Goal: Task Accomplishment & Management: Manage account settings

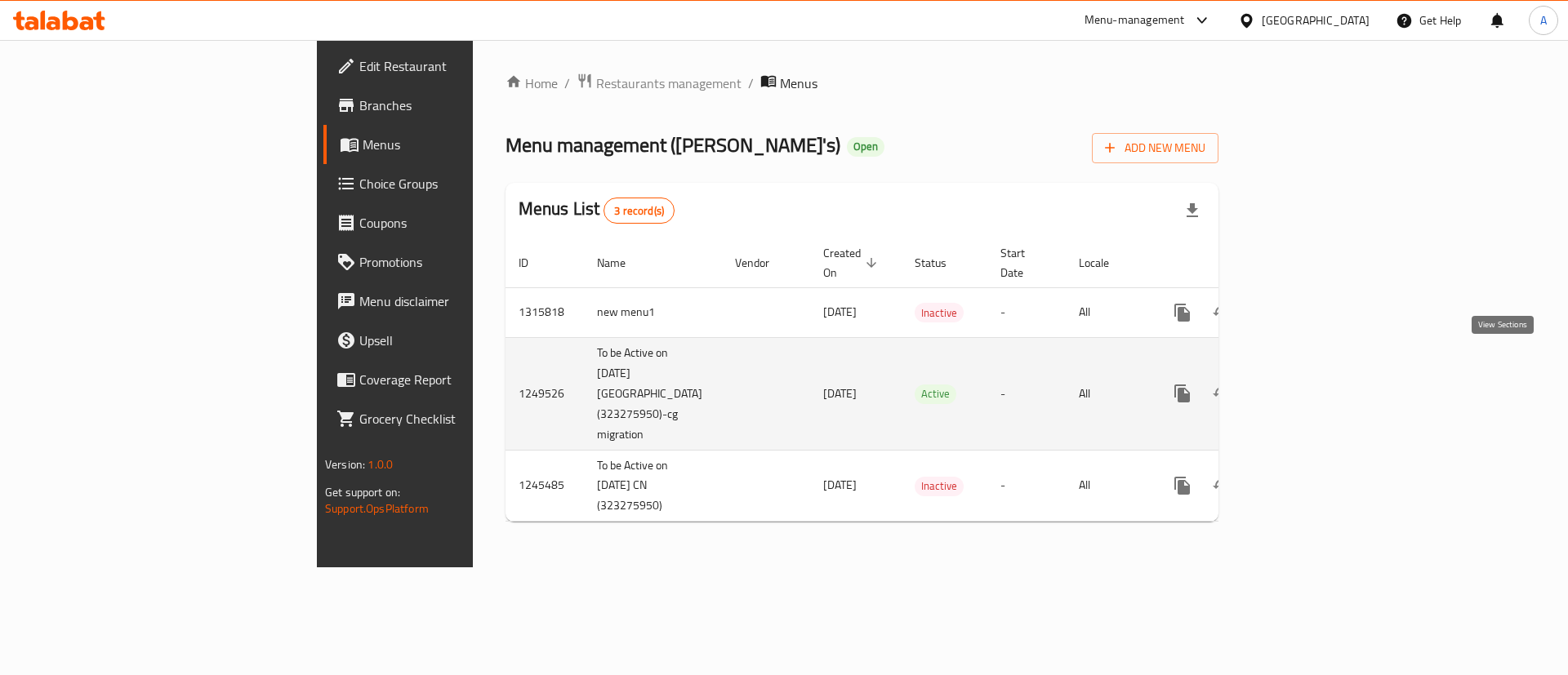
click at [1307, 387] on icon "enhanced table" at bounding box center [1299, 393] width 15 height 15
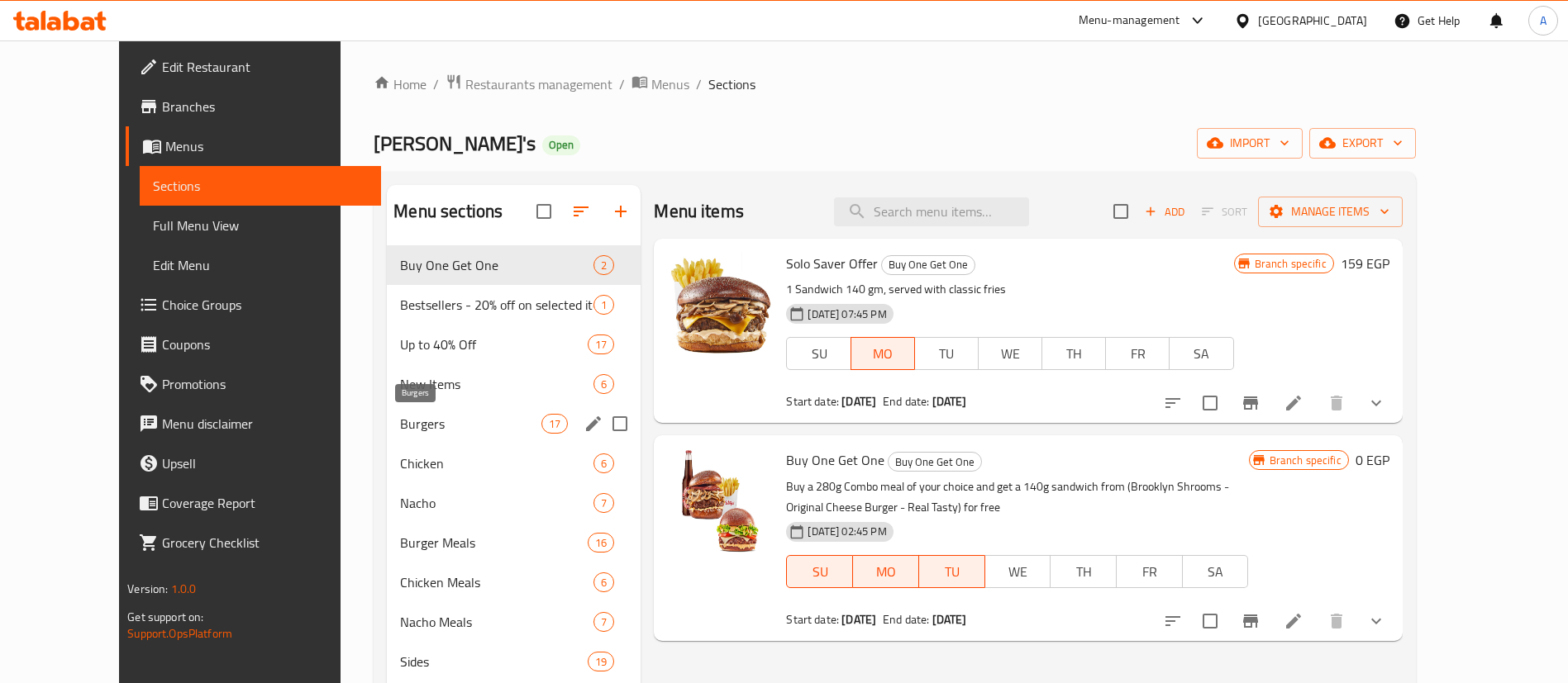
click at [387, 434] on div "Burgers 17" at bounding box center [514, 424] width 254 height 39
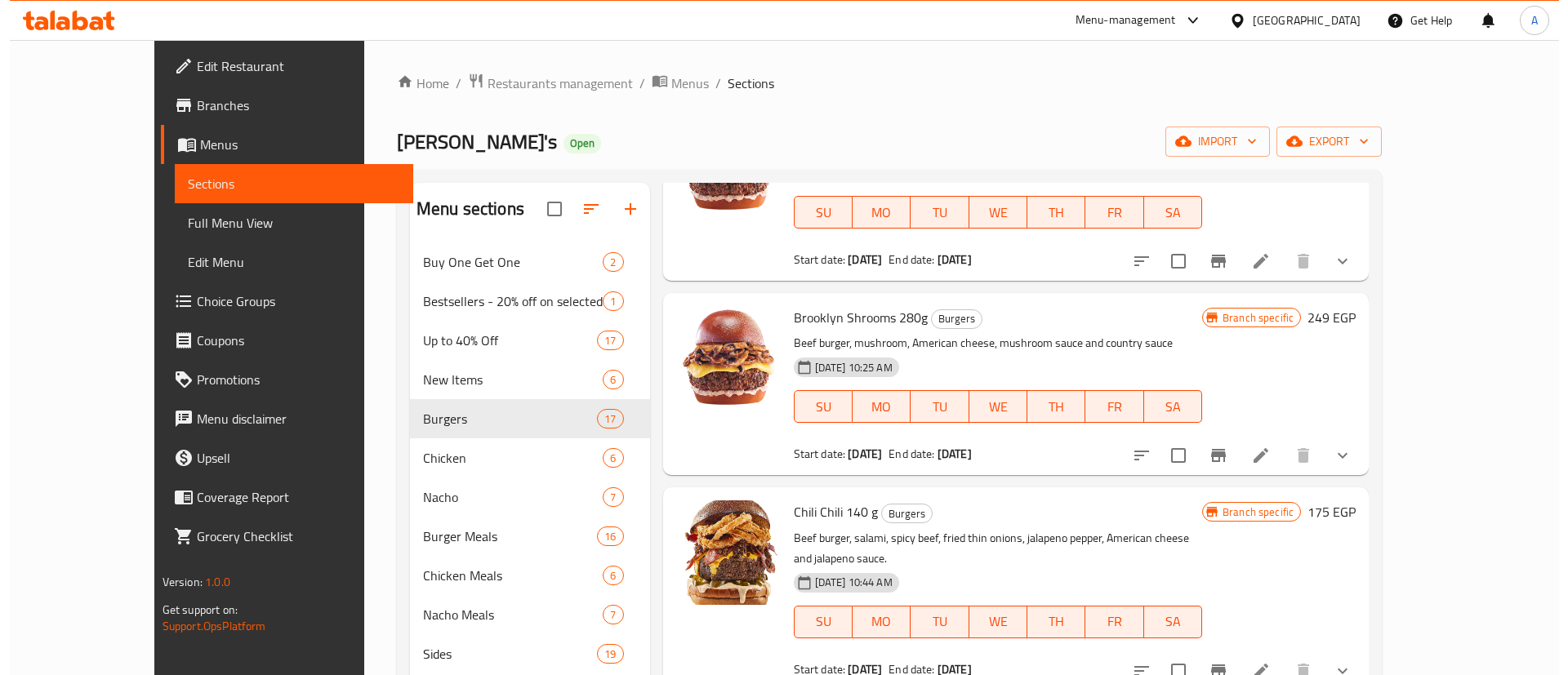
scroll to position [367, 0]
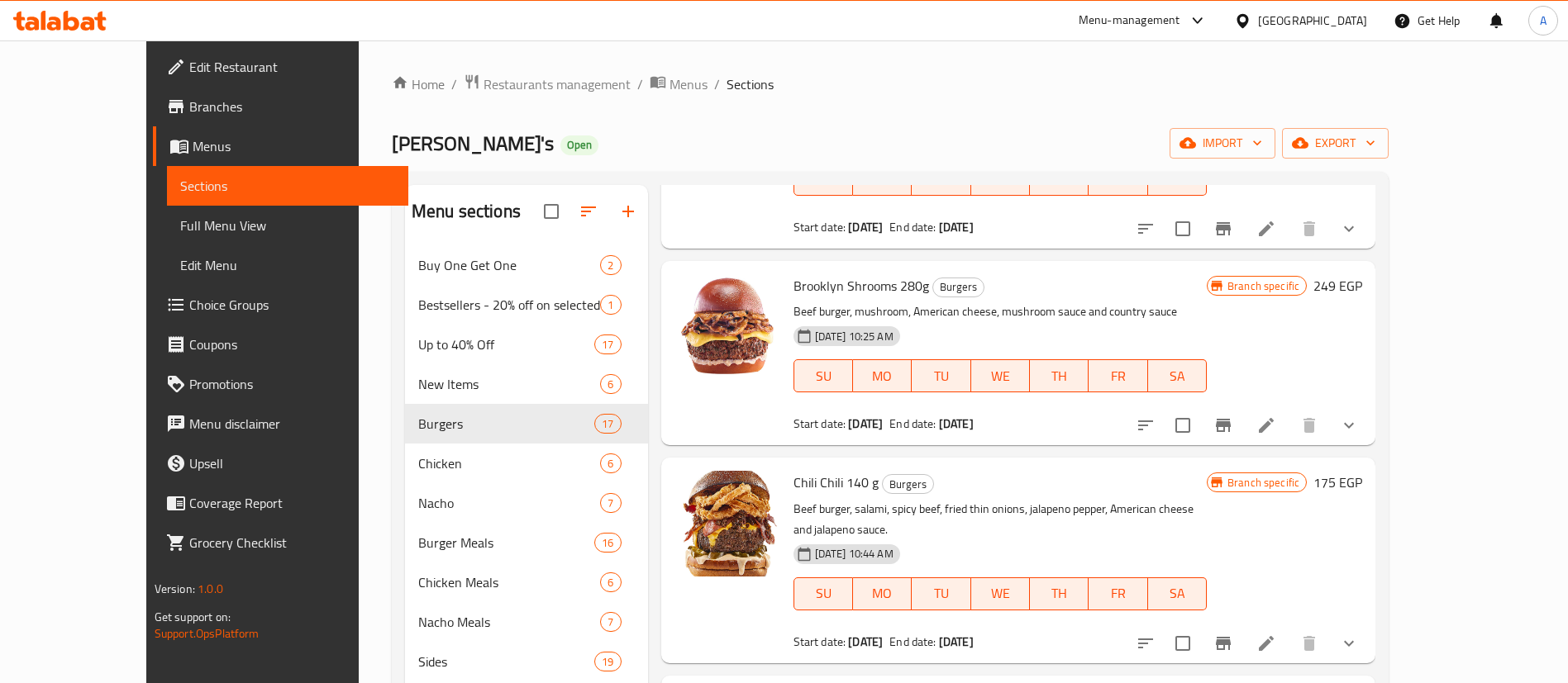
click at [1234, 426] on icon "Branch-specific-item" at bounding box center [1223, 426] width 20 height 20
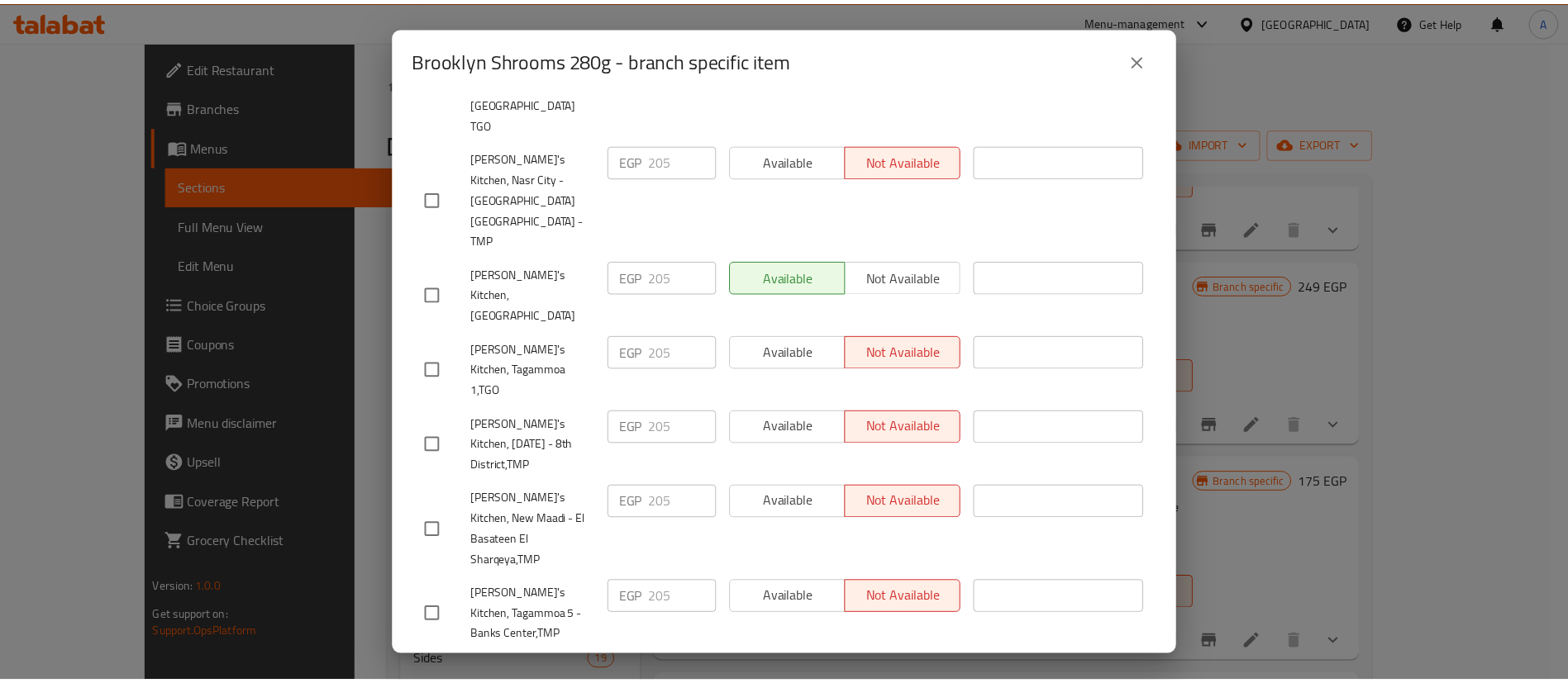
scroll to position [0, 0]
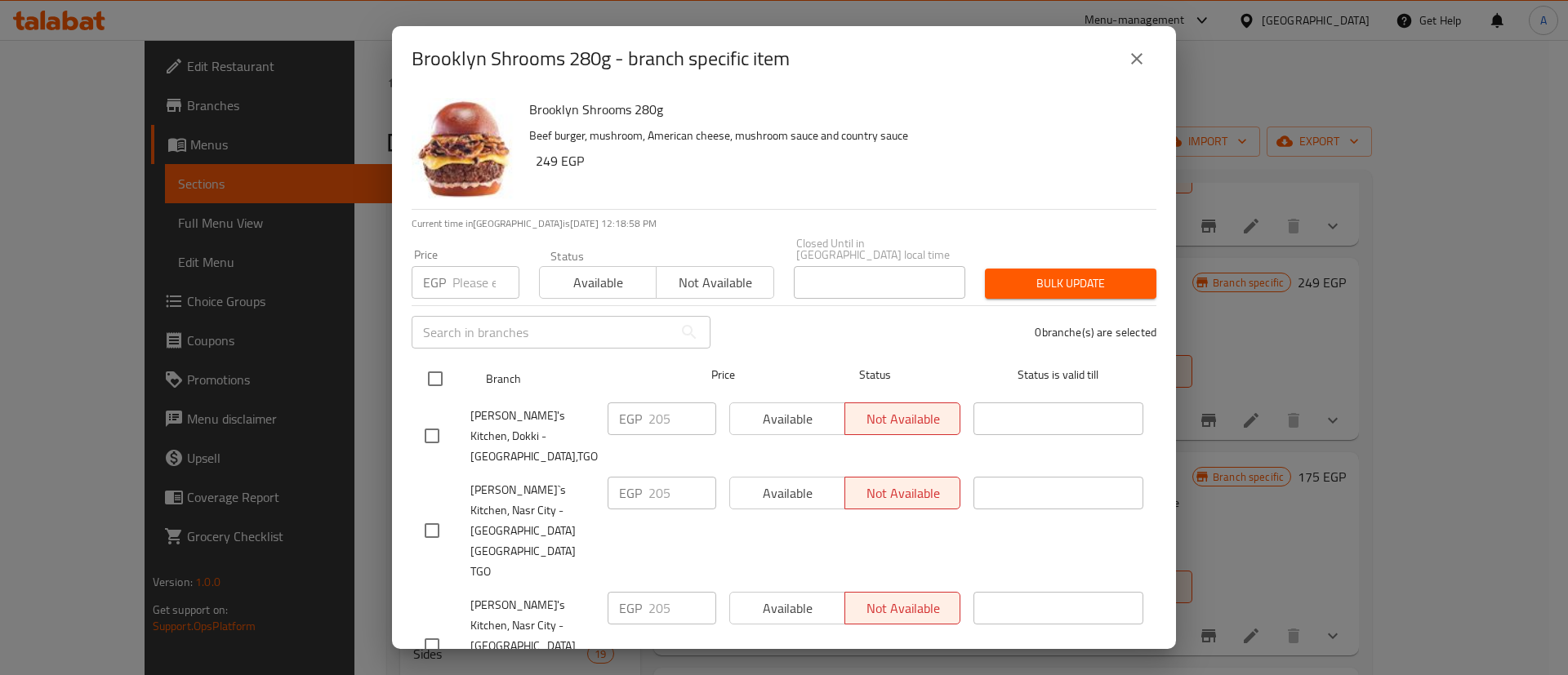
drag, startPoint x: 443, startPoint y: 373, endPoint x: 495, endPoint y: 281, distance: 105.7
click at [442, 372] on input "checkbox" at bounding box center [435, 379] width 34 height 34
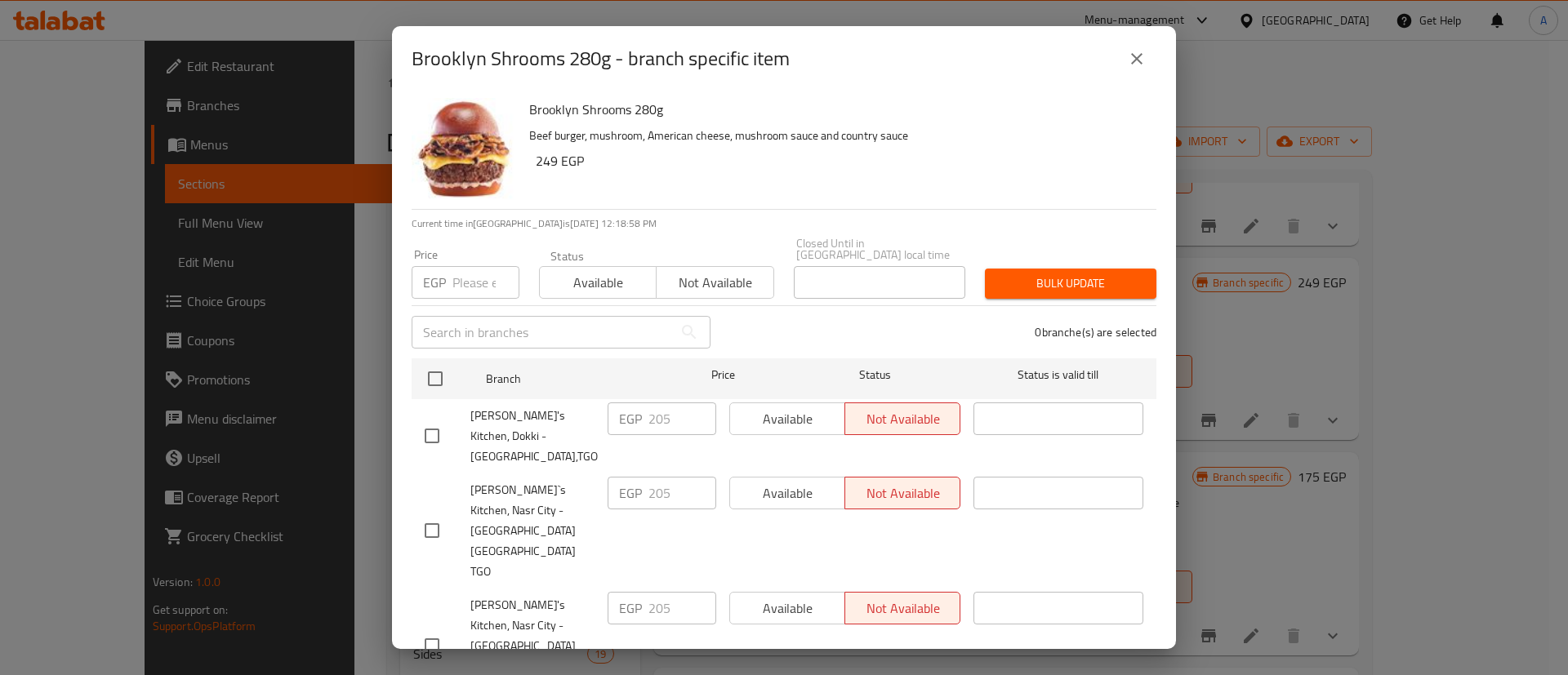
checkbox input "true"
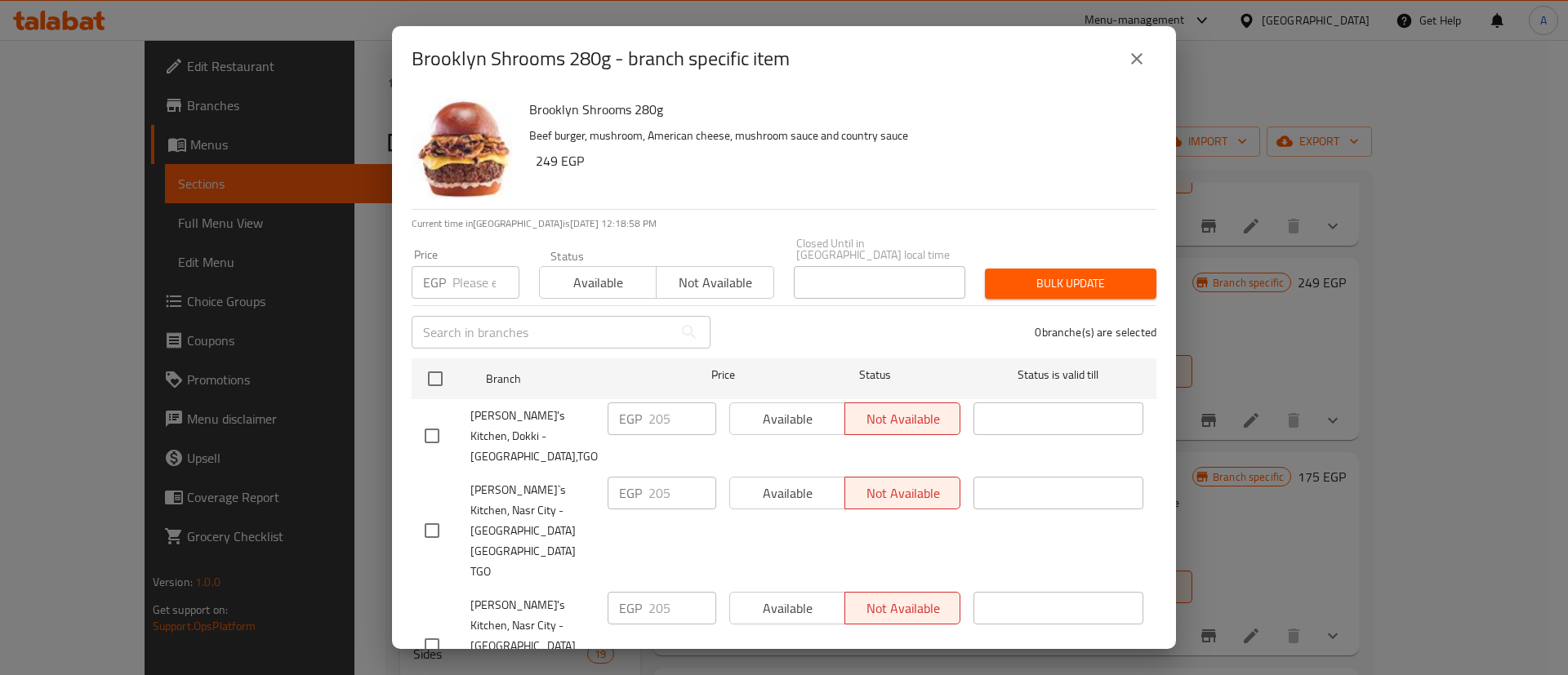
checkbox input "true"
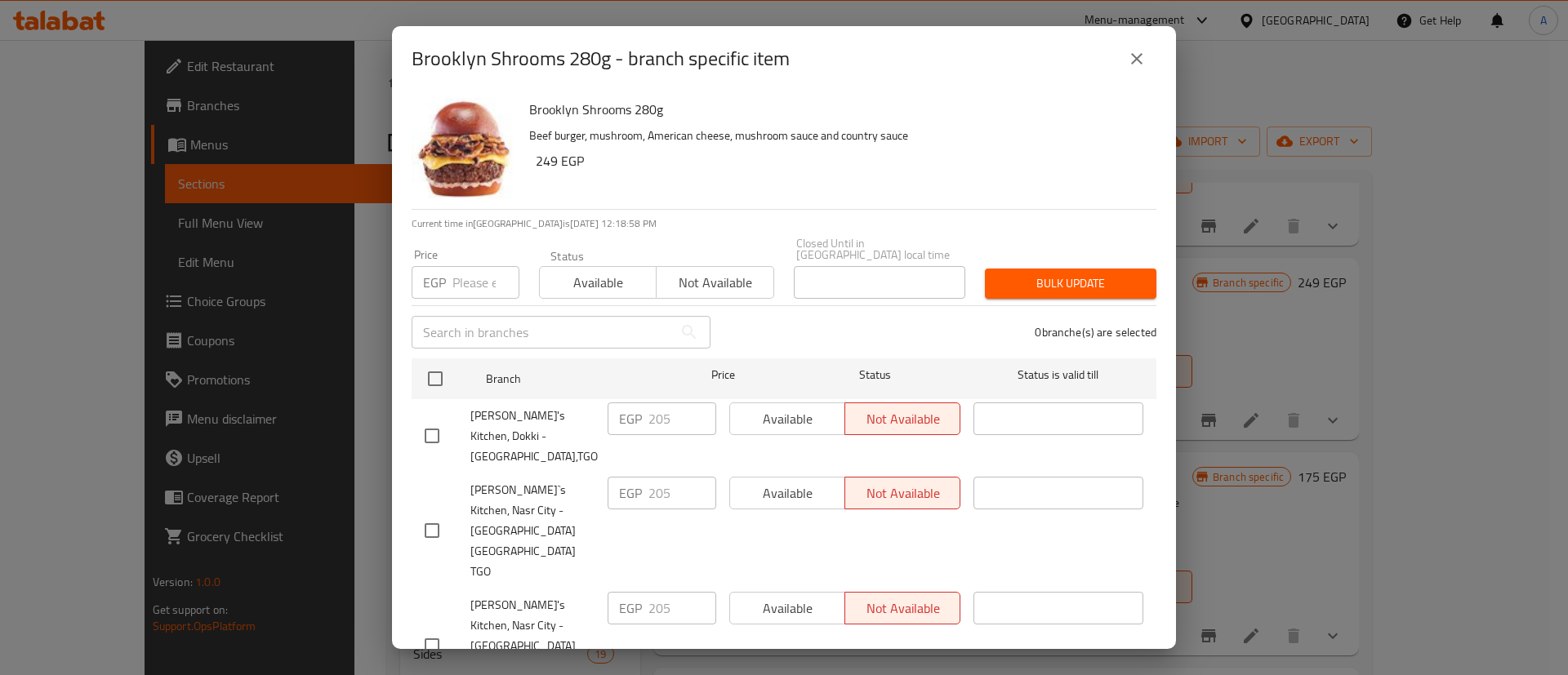
checkbox input "true"
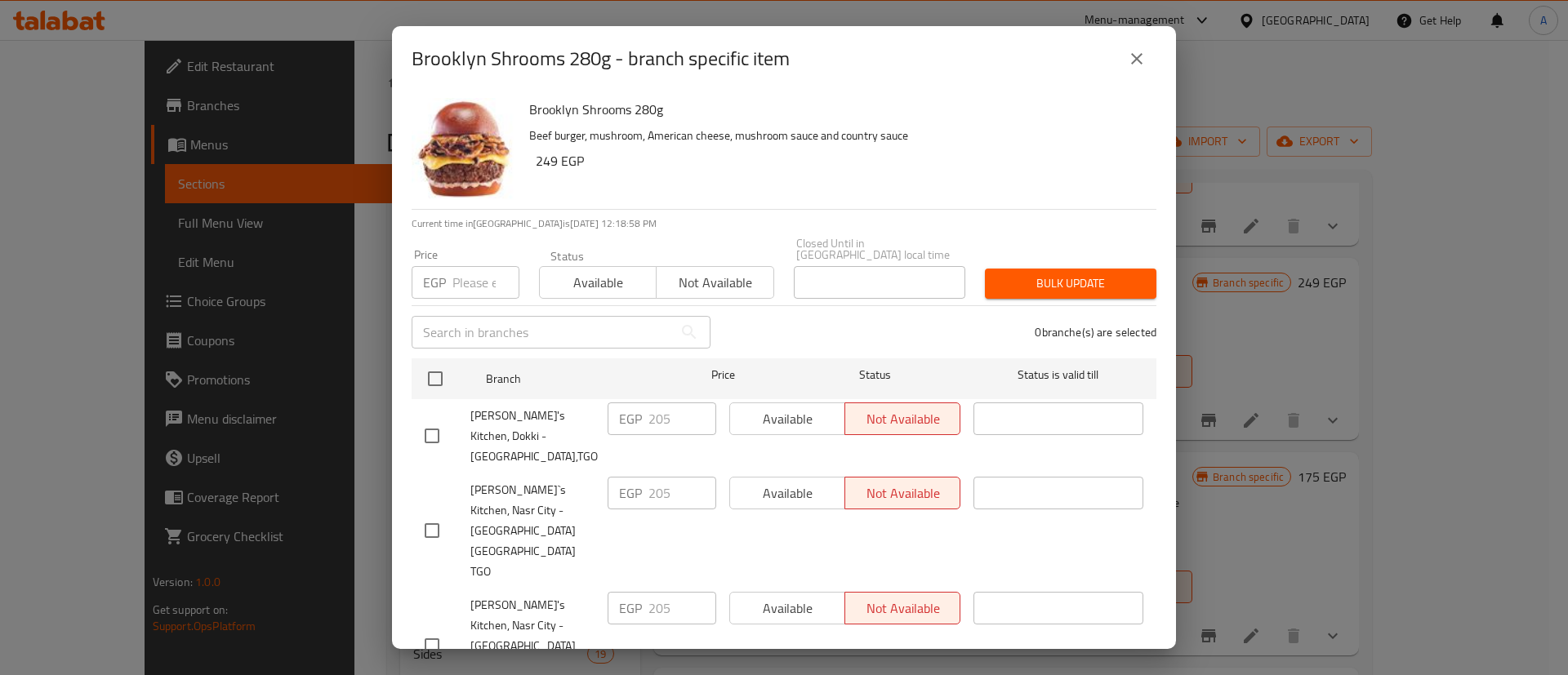
checkbox input "true"
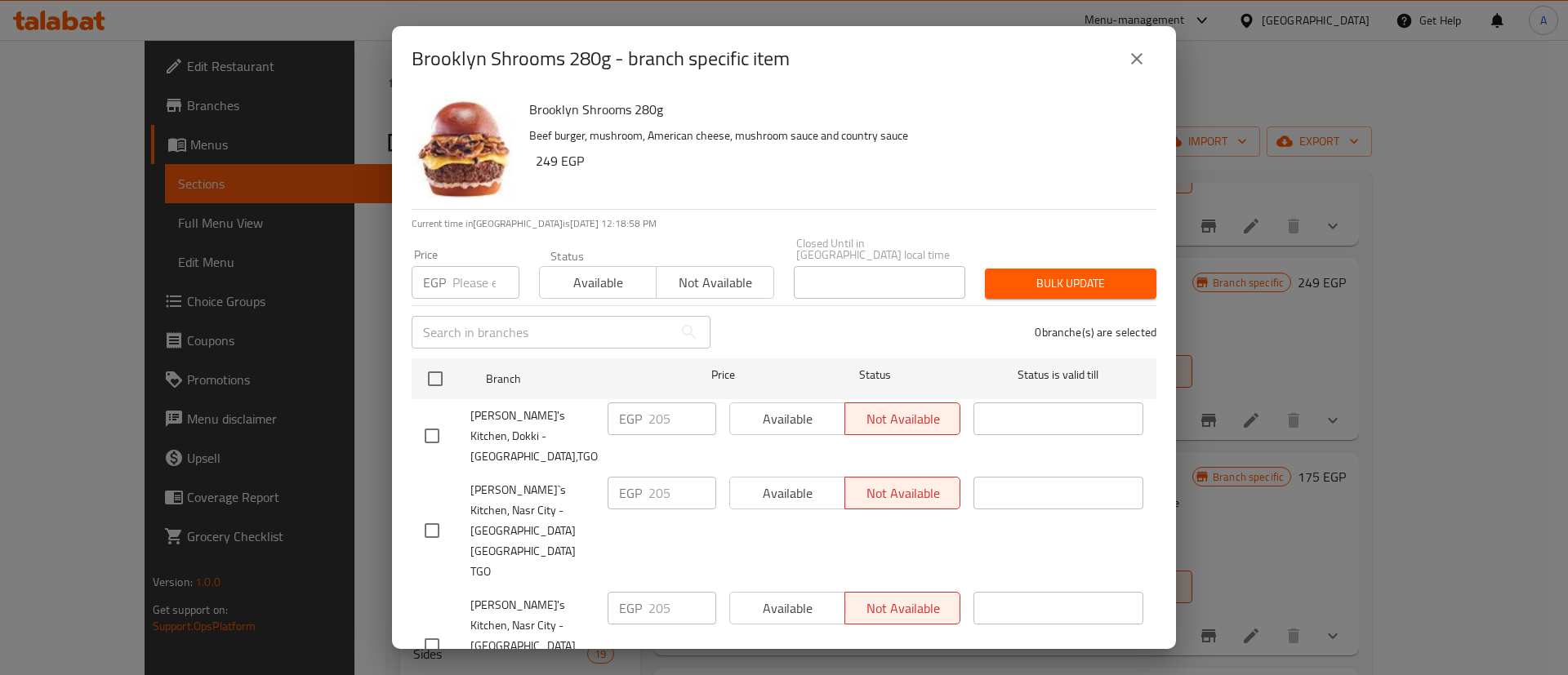
checkbox input "true"
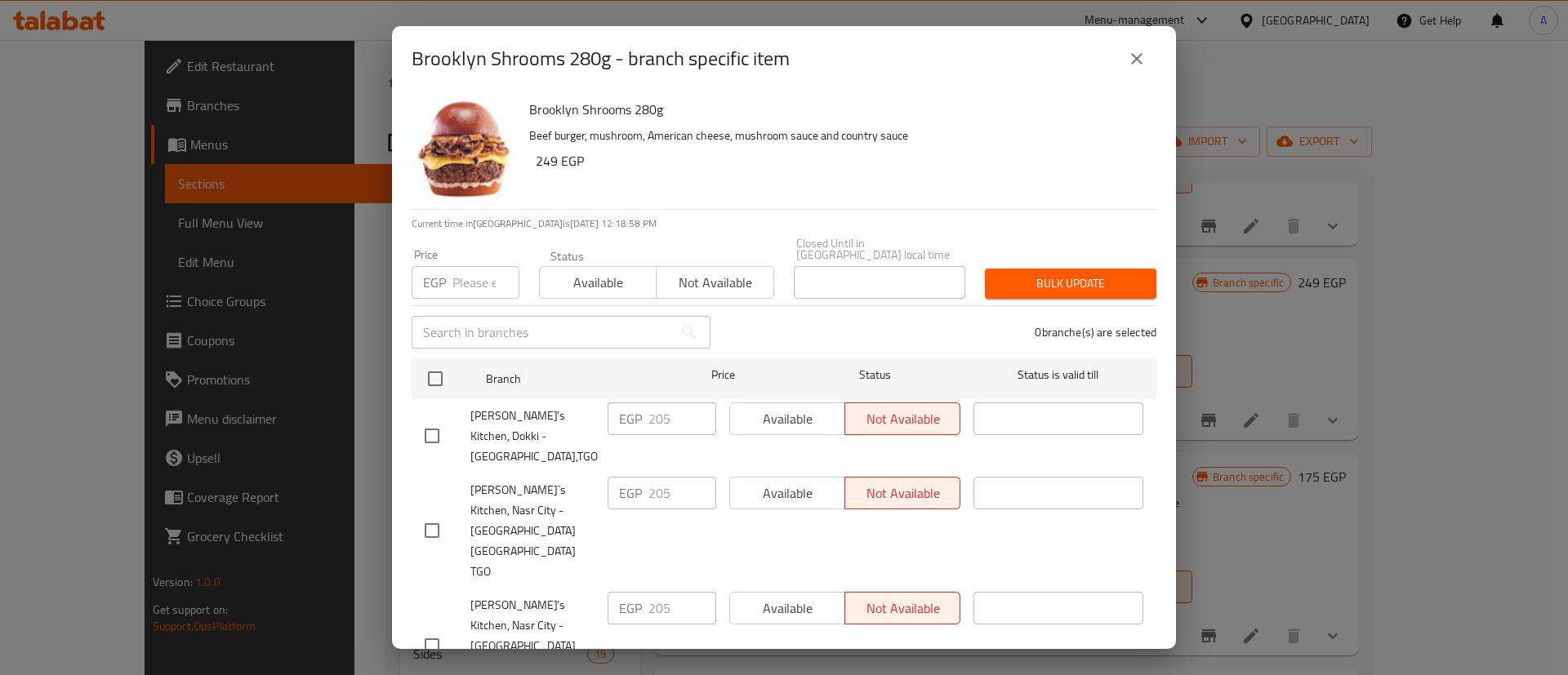
checkbox input "true"
click at [483, 266] on input "number" at bounding box center [485, 283] width 67 height 33
type input "255"
click at [1125, 269] on button "Bulk update" at bounding box center [1070, 284] width 172 height 30
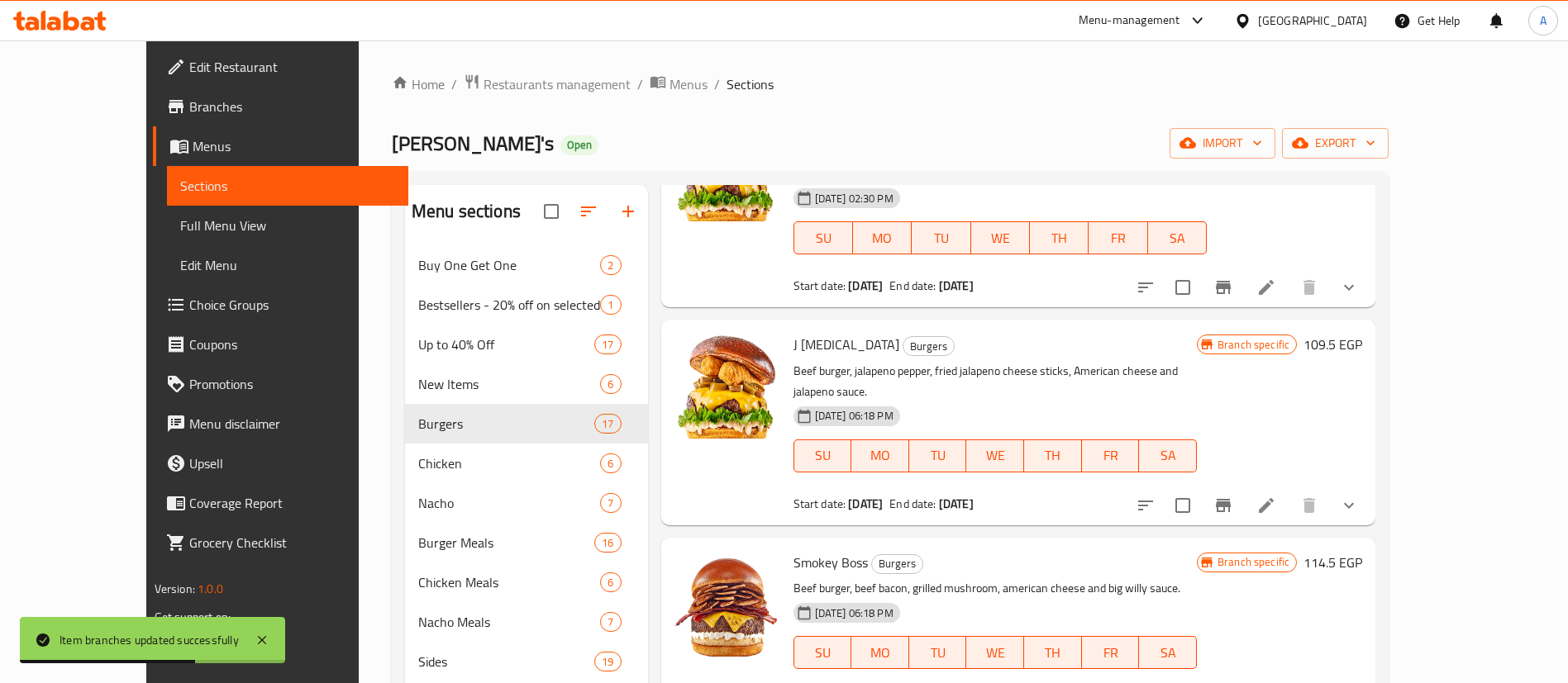
scroll to position [1383, 0]
